Goal: Find specific page/section: Find specific page/section

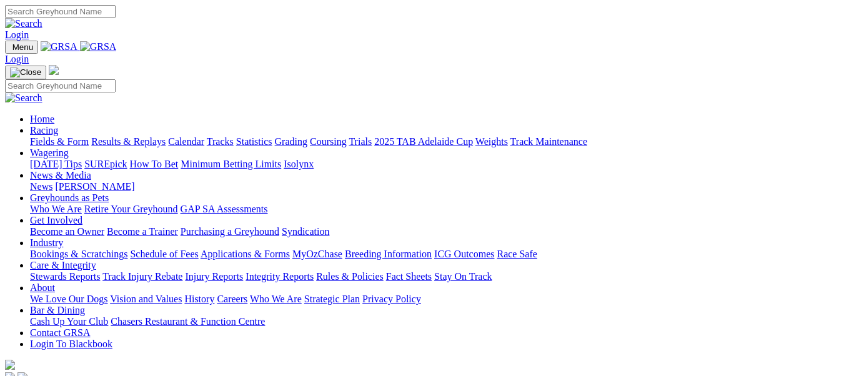
click at [60, 136] on link "Fields & Form" at bounding box center [59, 141] width 59 height 11
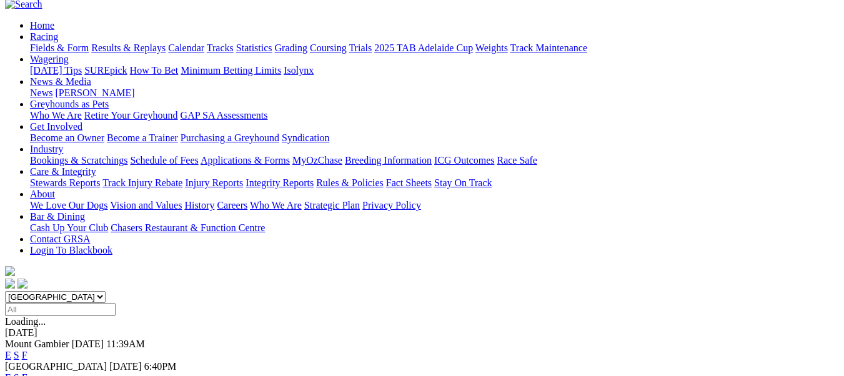
scroll to position [250, 0]
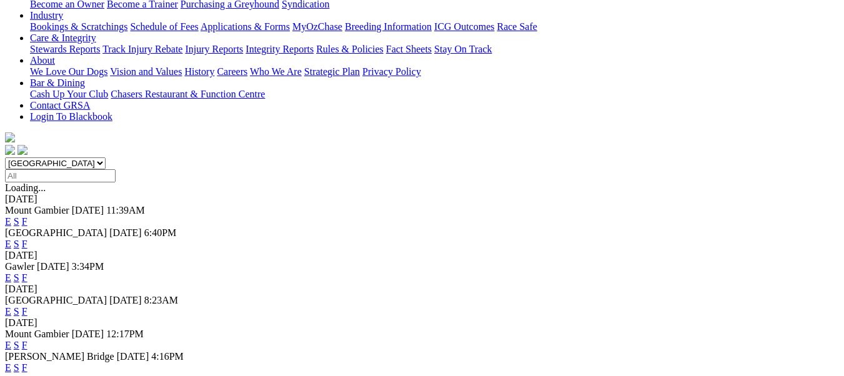
click at [27, 340] on link "F" at bounding box center [25, 345] width 6 height 11
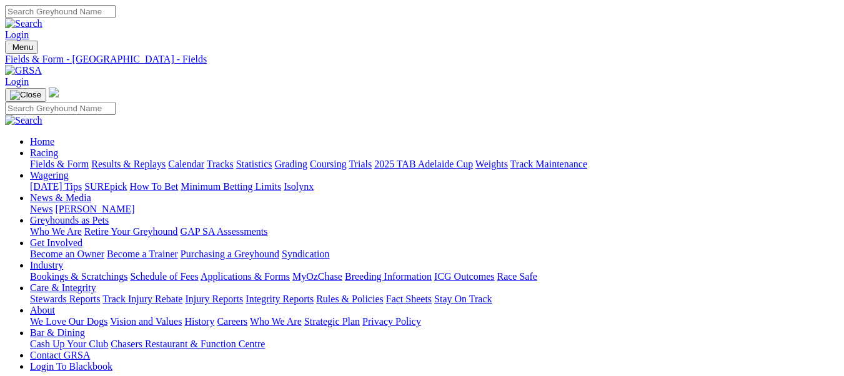
click at [67, 159] on link "Fields & Form" at bounding box center [59, 164] width 59 height 11
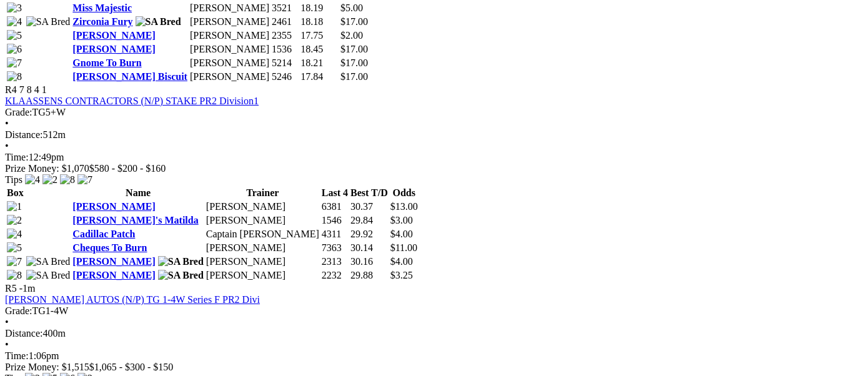
scroll to position [1249, 0]
